Goal: Participate in discussion: Engage in conversation with other users on a specific topic

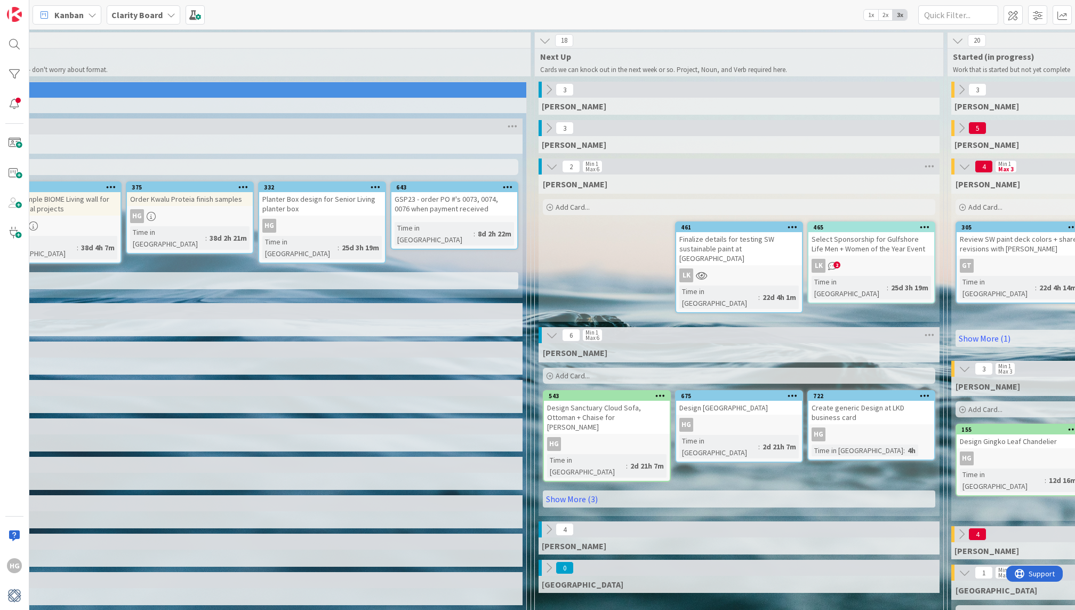
scroll to position [0, 474]
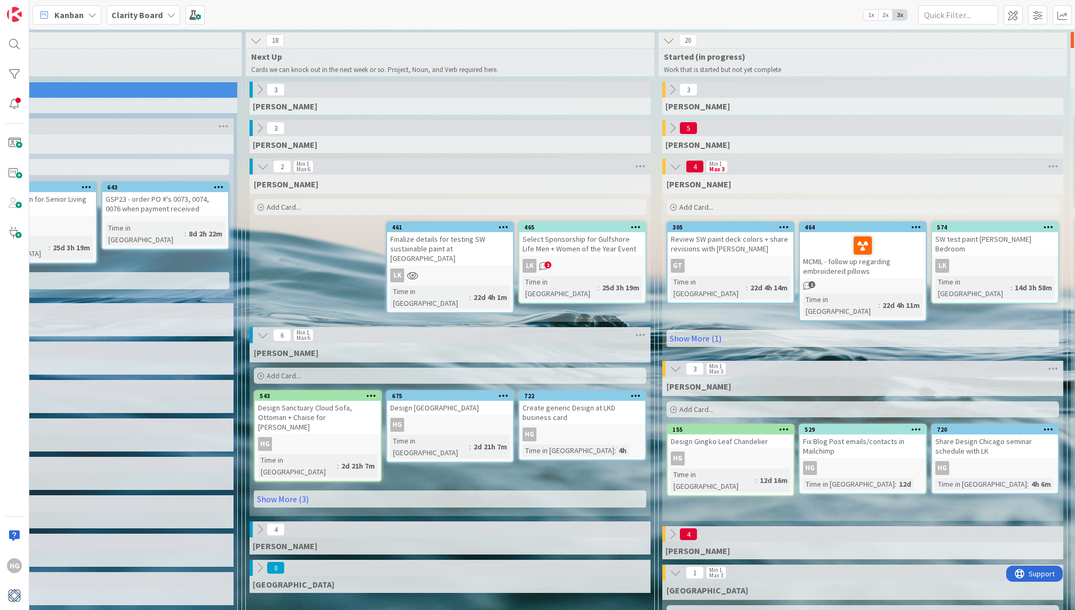
click at [567, 247] on div "Select Sponsorship for Gulfshore Life Men + Women of the Year Event" at bounding box center [583, 243] width 126 height 23
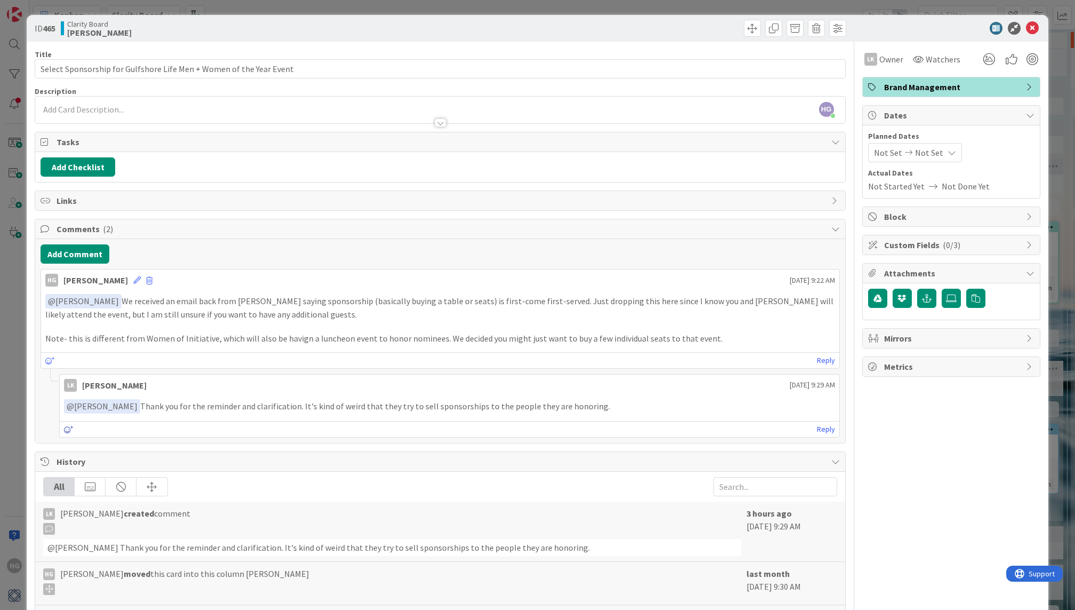
click at [69, 427] on icon at bounding box center [69, 429] width 10 height 7
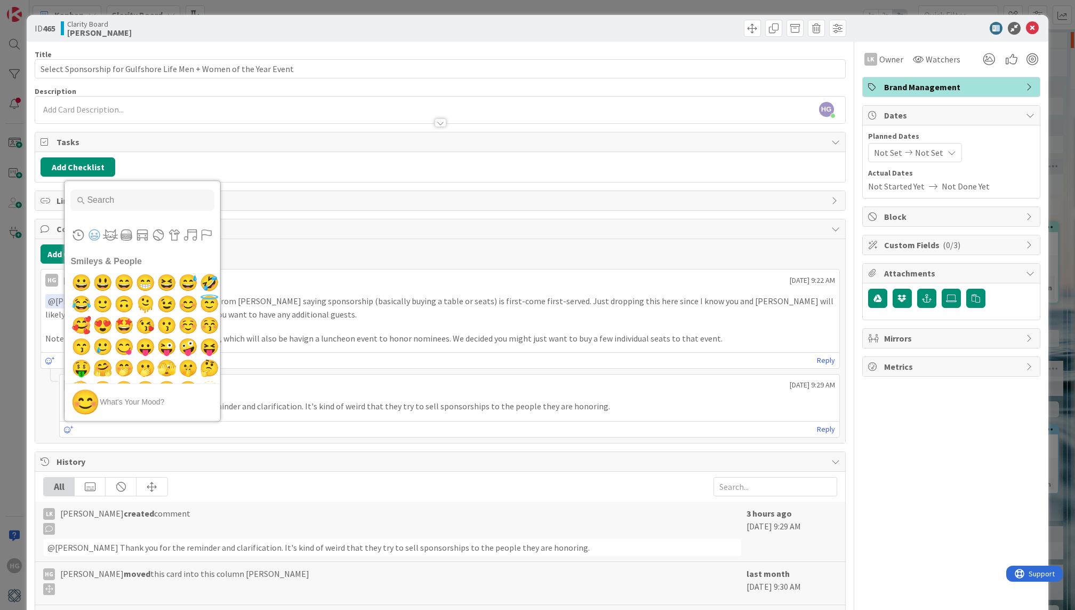
click at [305, 406] on p "﻿ @ [PERSON_NAME] ﻿ Thank you for the reminder and clarification. It's kind of …" at bounding box center [449, 406] width 771 height 14
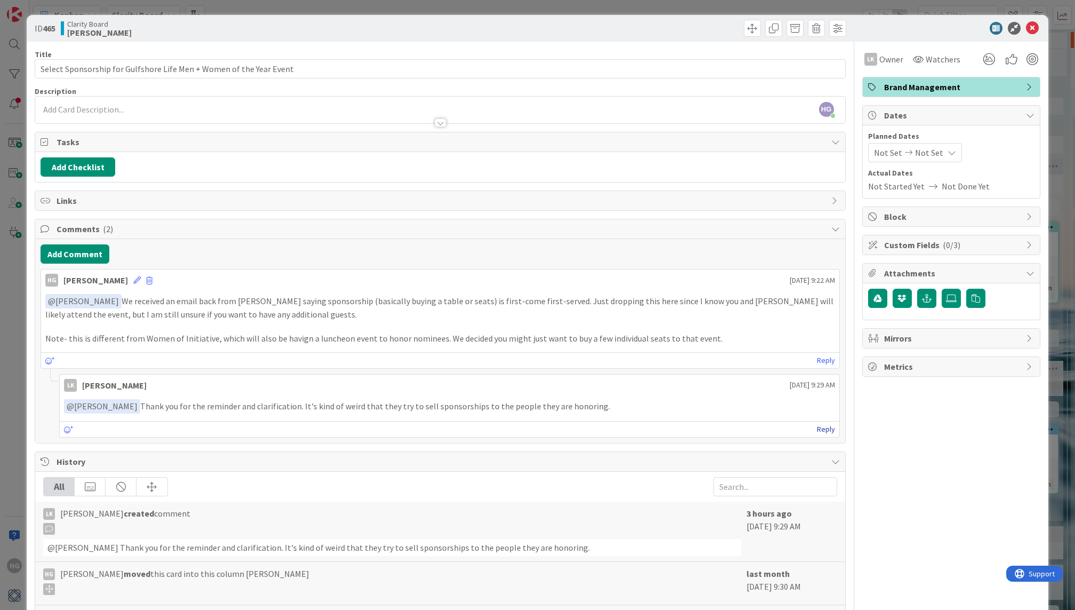
click at [831, 424] on link "Reply" at bounding box center [826, 428] width 18 height 13
